Goal: Transaction & Acquisition: Download file/media

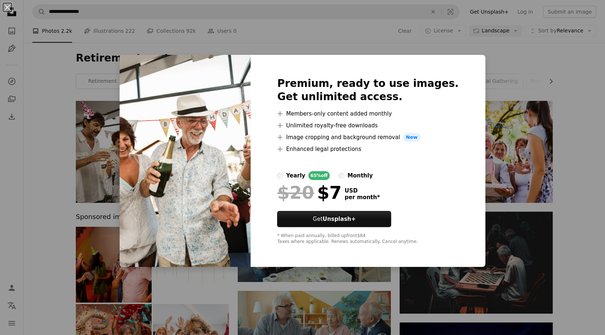
click at [566, 177] on div "An X shape Premium, ready to use images. Get unlimited access. A plus sign Memb…" at bounding box center [302, 167] width 605 height 335
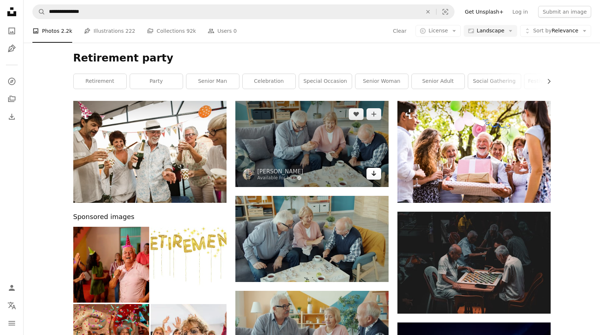
click at [375, 176] on icon "Arrow pointing down" at bounding box center [374, 173] width 6 height 9
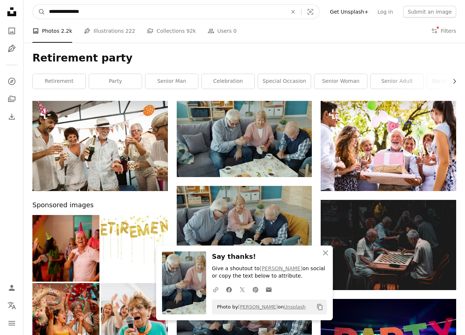
drag, startPoint x: 112, startPoint y: 10, endPoint x: -39, endPoint y: 6, distance: 151.0
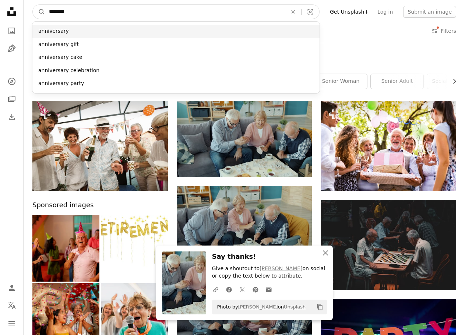
type input "********"
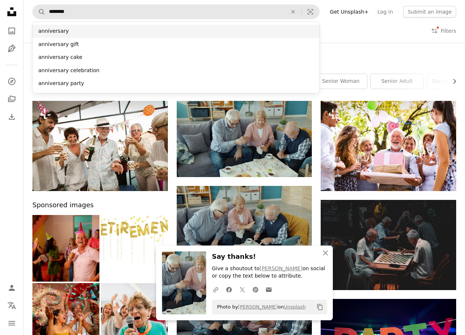
click at [50, 30] on div "anniversary" at bounding box center [175, 31] width 287 height 13
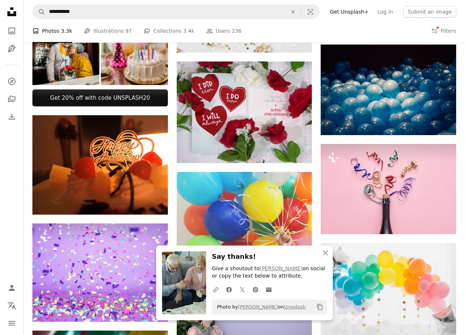
scroll to position [258, 0]
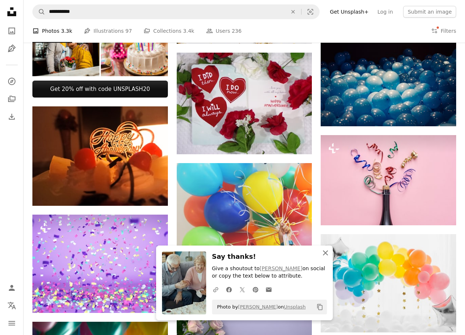
click at [327, 251] on icon "button" at bounding box center [325, 252] width 5 height 5
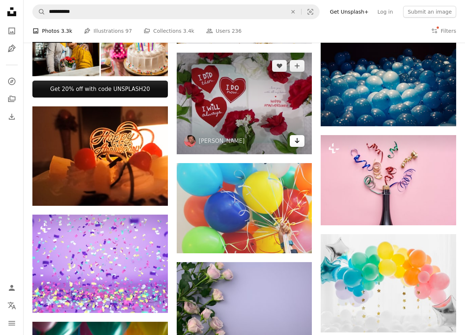
click at [294, 145] on icon "Arrow pointing down" at bounding box center [297, 140] width 6 height 9
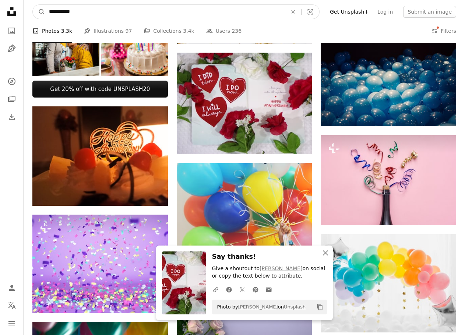
drag, startPoint x: 93, startPoint y: 11, endPoint x: -63, endPoint y: 8, distance: 155.4
click at [0, 8] on html "**********" at bounding box center [232, 277] width 465 height 1071
type input "**********"
click button "A magnifying glass" at bounding box center [39, 12] width 13 height 14
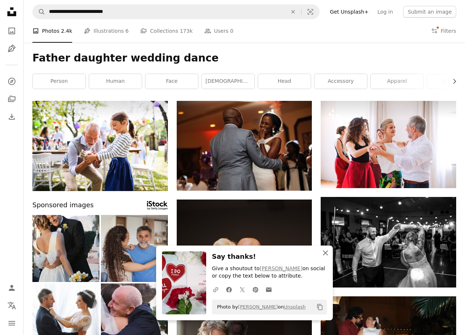
click at [326, 254] on icon "An X shape" at bounding box center [325, 252] width 9 height 9
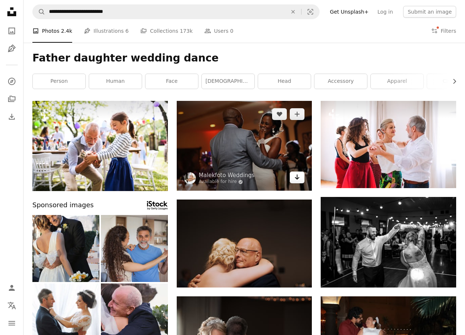
click at [296, 177] on icon "Arrow pointing down" at bounding box center [297, 177] width 6 height 9
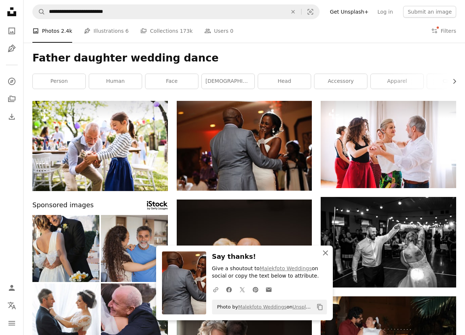
click at [328, 250] on icon "An X shape" at bounding box center [325, 252] width 9 height 9
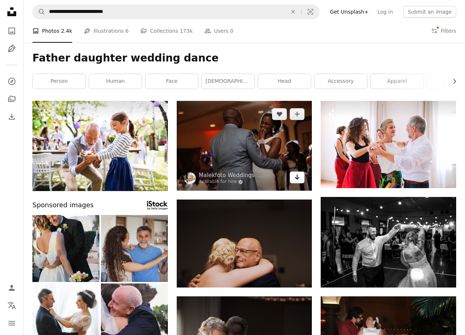
click at [296, 177] on icon "Arrow pointing down" at bounding box center [297, 177] width 6 height 9
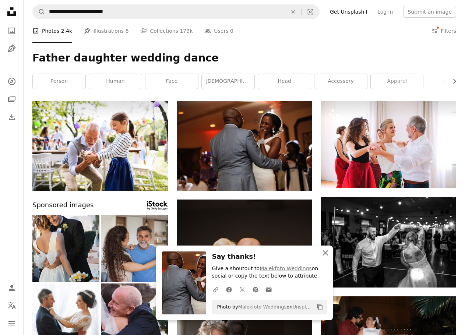
click at [323, 251] on icon "An X shape" at bounding box center [325, 252] width 9 height 9
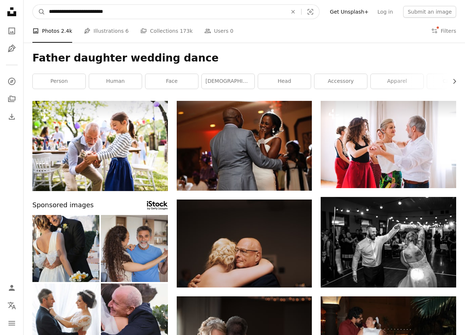
drag, startPoint x: 141, startPoint y: 14, endPoint x: -63, endPoint y: 13, distance: 204.7
type input "**********"
click at [33, 5] on button "A magnifying glass" at bounding box center [39, 12] width 13 height 14
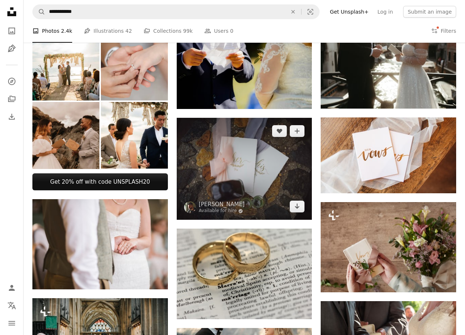
scroll to position [184, 0]
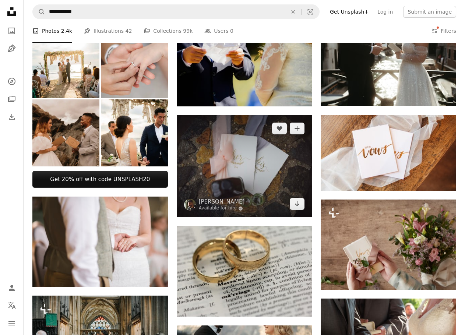
click at [251, 183] on img at bounding box center [244, 166] width 135 height 102
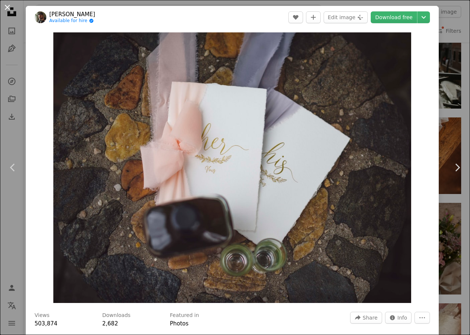
click at [7, 7] on button "An X shape" at bounding box center [7, 7] width 9 height 9
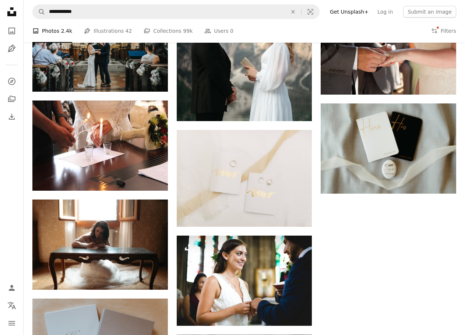
scroll to position [589, 0]
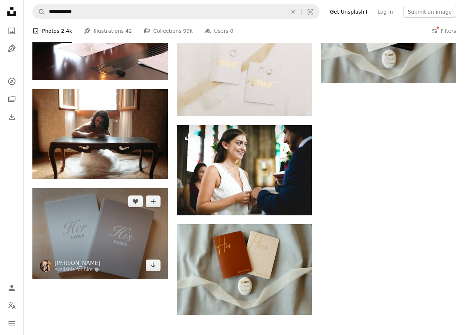
click at [97, 255] on img at bounding box center [99, 233] width 135 height 90
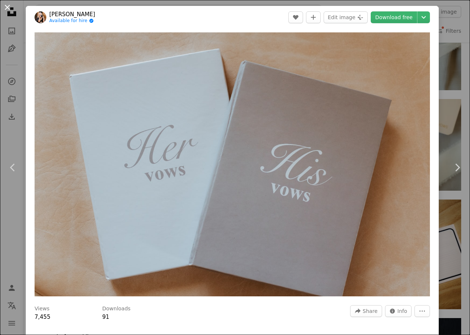
click at [5, 7] on button "An X shape" at bounding box center [7, 7] width 9 height 9
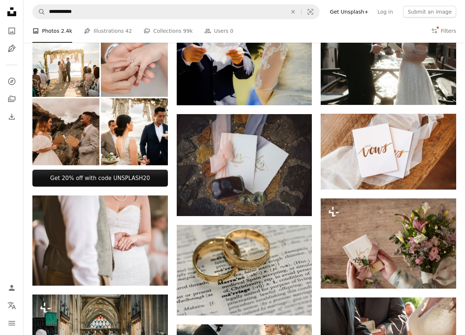
scroll to position [184, 0]
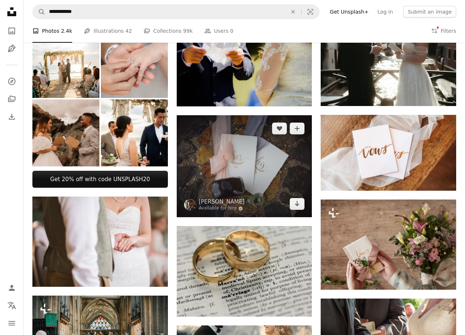
click at [243, 176] on img at bounding box center [244, 166] width 135 height 102
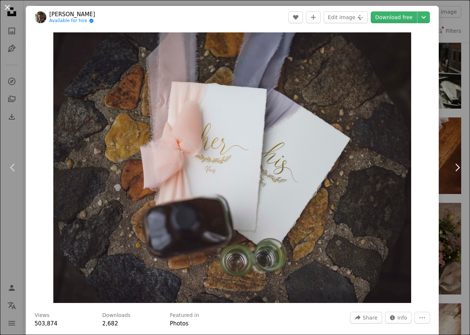
click at [10, 9] on button "An X shape" at bounding box center [7, 7] width 9 height 9
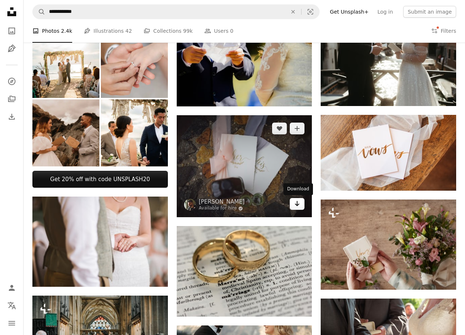
click at [297, 208] on icon "Arrow pointing down" at bounding box center [297, 203] width 6 height 9
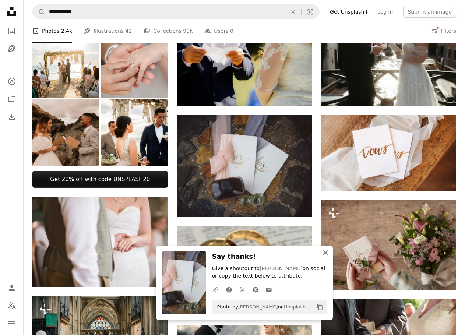
click at [323, 254] on icon "An X shape" at bounding box center [325, 252] width 9 height 9
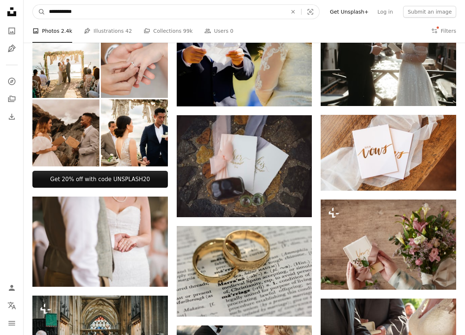
drag, startPoint x: 110, startPoint y: 13, endPoint x: -50, endPoint y: 9, distance: 160.2
type input "**********"
click button "A magnifying glass" at bounding box center [39, 12] width 13 height 14
